Goal: Information Seeking & Learning: Learn about a topic

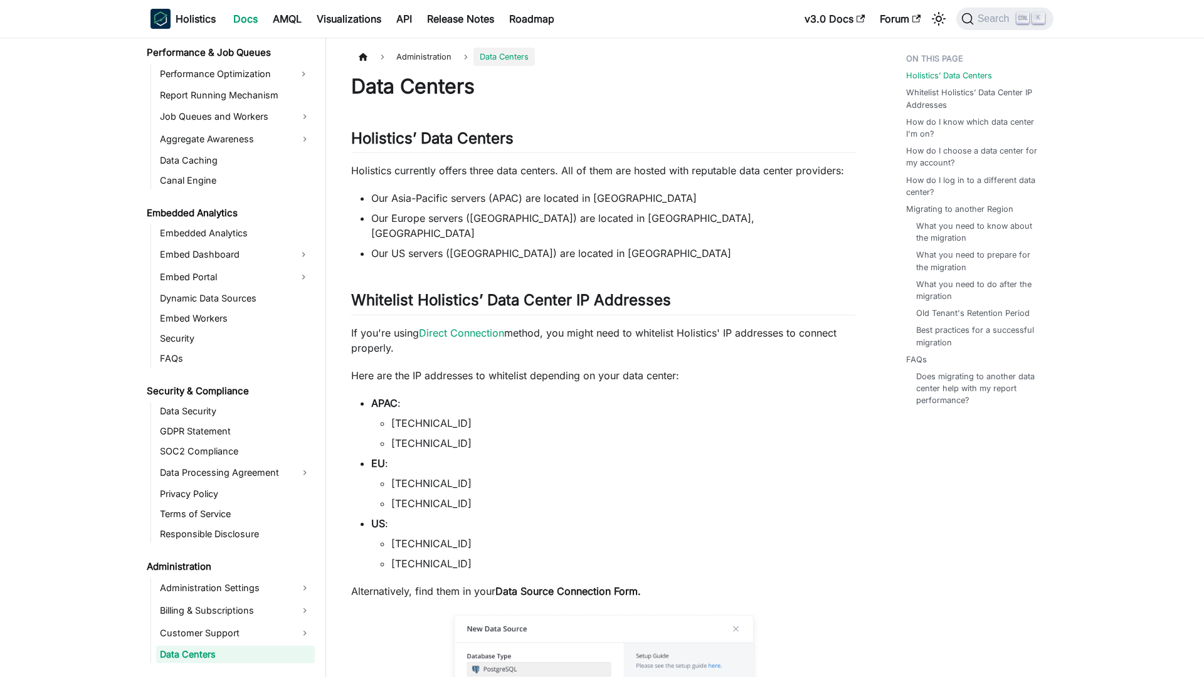
scroll to position [1231, 0]
